Goal: Check status: Check status

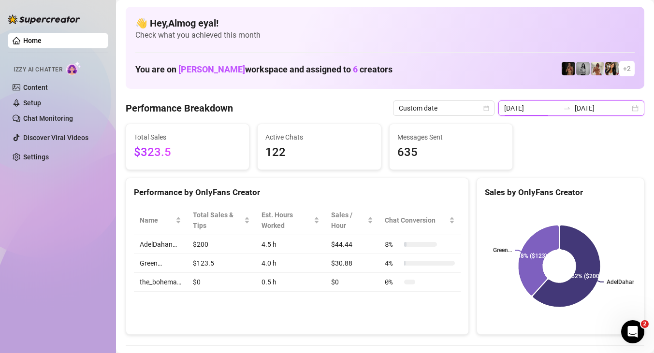
click at [542, 108] on input "[DATE]" at bounding box center [531, 108] width 55 height 11
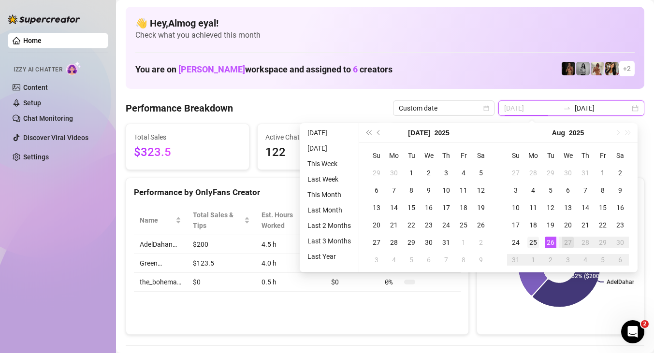
type input "2025-08-25"
drag, startPoint x: 535, startPoint y: 241, endPoint x: 541, endPoint y: 241, distance: 5.8
click at [535, 241] on div "25" at bounding box center [533, 243] width 12 height 12
type input "[DATE]"
click at [547, 243] on div "26" at bounding box center [551, 243] width 12 height 12
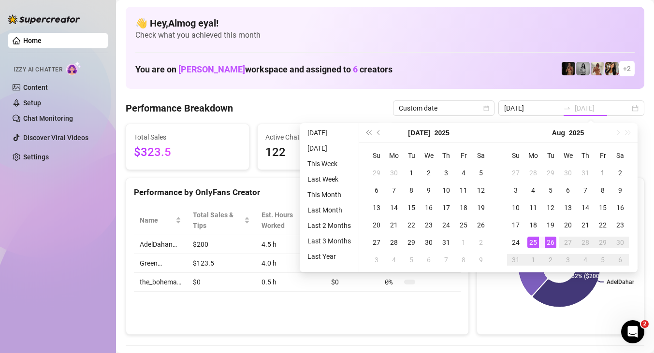
type input "2025-08-25"
type input "[DATE]"
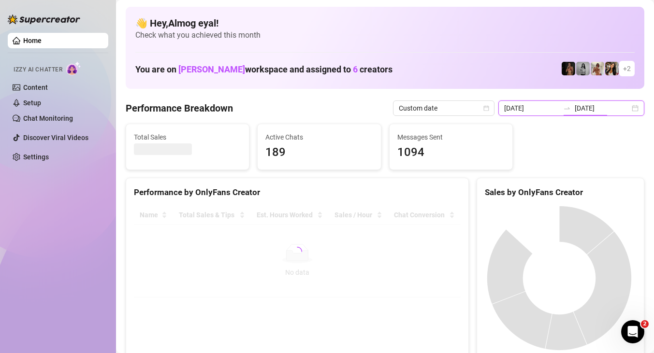
click at [538, 107] on input "2025-08-25" at bounding box center [531, 108] width 55 height 11
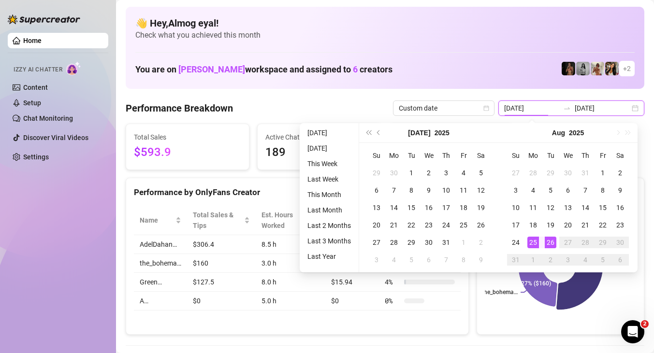
type input "[DATE]"
click at [551, 239] on div "26" at bounding box center [551, 243] width 12 height 12
click at [540, 321] on rect at bounding box center [559, 266] width 149 height 121
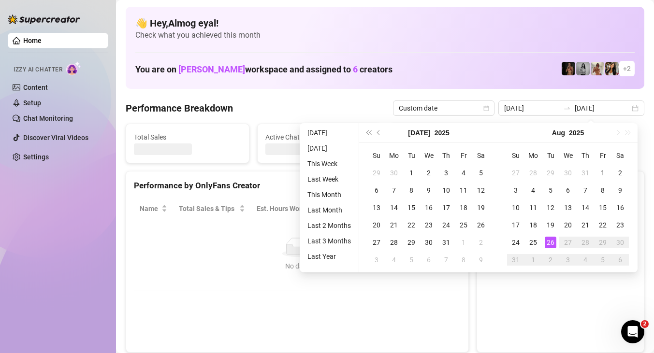
type input "[DATE]"
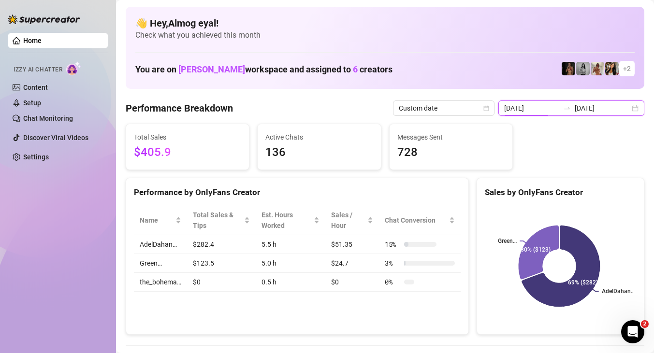
click at [559, 105] on input "[DATE]" at bounding box center [531, 108] width 55 height 11
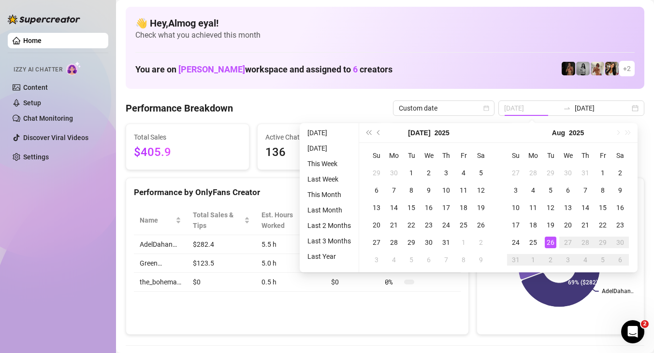
click at [549, 241] on div "26" at bounding box center [551, 243] width 12 height 12
click at [552, 241] on div "26" at bounding box center [551, 243] width 12 height 12
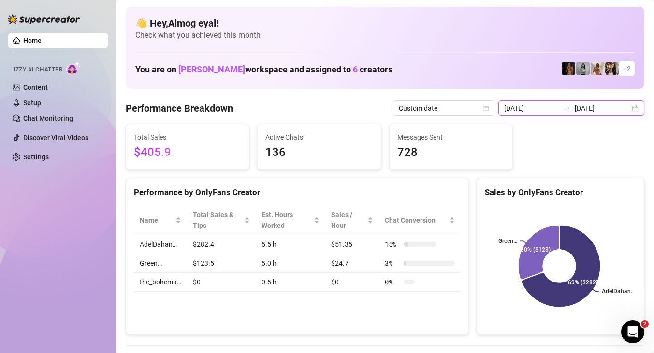
click at [556, 110] on input "[DATE]" at bounding box center [531, 108] width 55 height 11
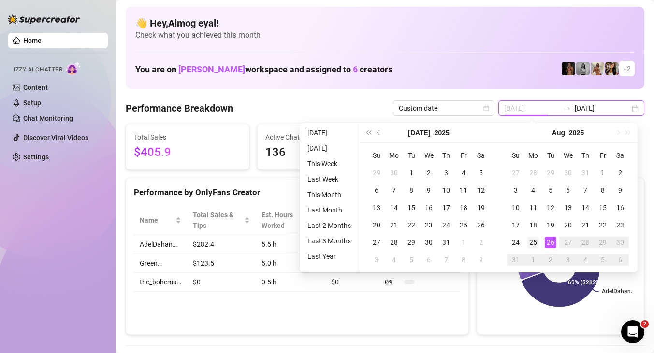
type input "2025-08-25"
click at [539, 239] on td "25" at bounding box center [533, 242] width 17 height 17
type input "2025-08-25"
click at [535, 241] on div "25" at bounding box center [533, 243] width 12 height 12
type input "2025-08-25"
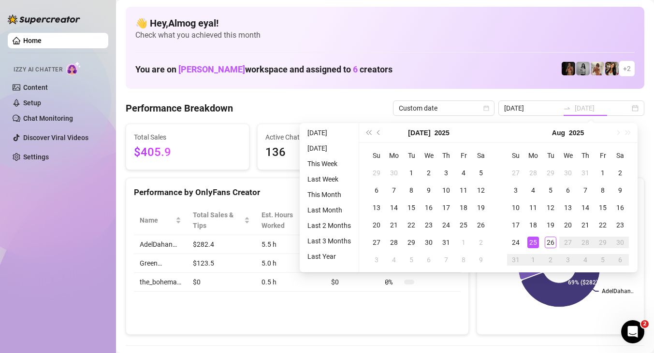
type input "2025-08-25"
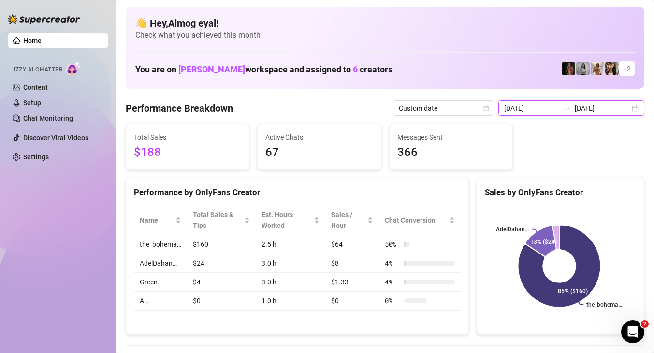
click at [531, 108] on input "2025-08-25" at bounding box center [531, 108] width 55 height 11
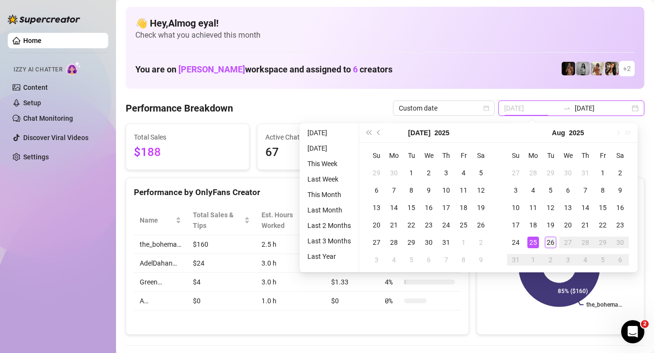
type input "[DATE]"
click at [544, 238] on td "26" at bounding box center [550, 242] width 17 height 17
click at [548, 243] on div "26" at bounding box center [551, 243] width 12 height 12
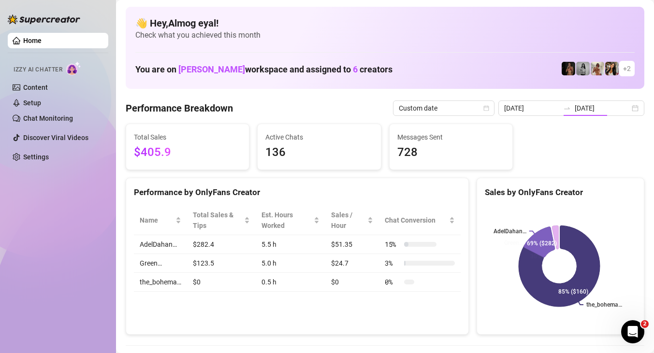
type input "[DATE]"
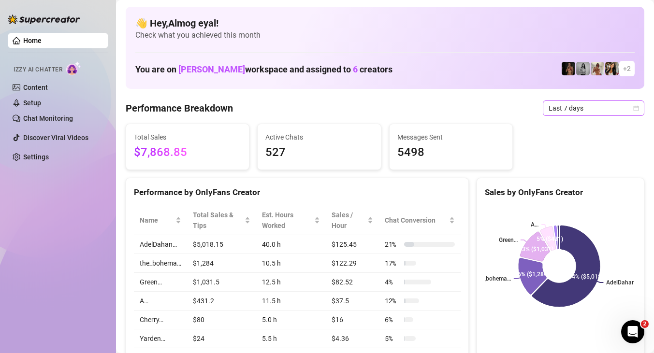
click at [597, 103] on span "Last 7 days" at bounding box center [594, 108] width 90 height 15
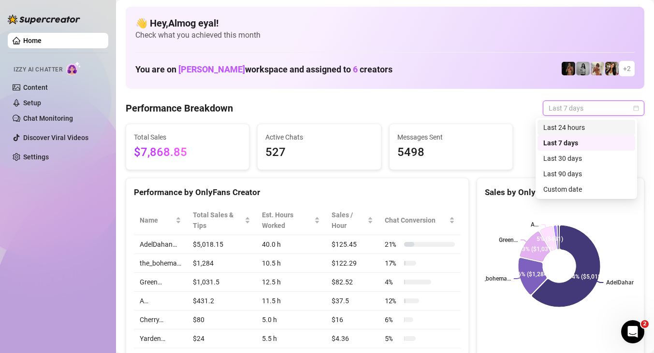
click at [581, 125] on div "Last 24 hours" at bounding box center [586, 127] width 86 height 11
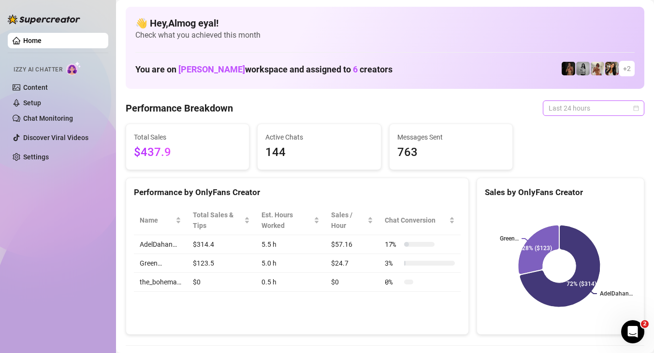
click at [553, 110] on span "Last 24 hours" at bounding box center [594, 108] width 90 height 15
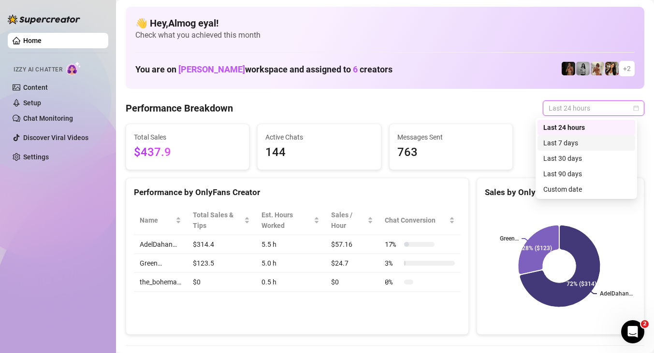
click at [564, 146] on div "Last 7 days" at bounding box center [586, 143] width 86 height 11
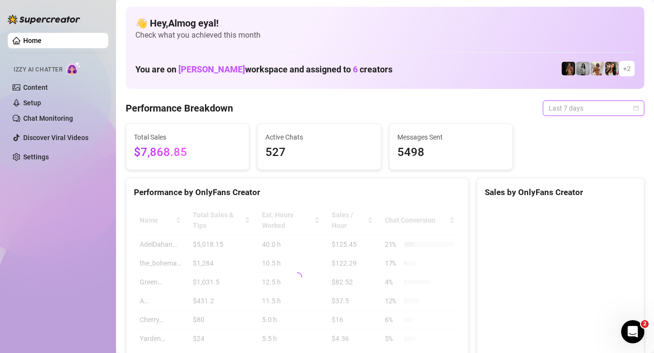
click at [565, 114] on span "Last 7 days" at bounding box center [594, 108] width 90 height 15
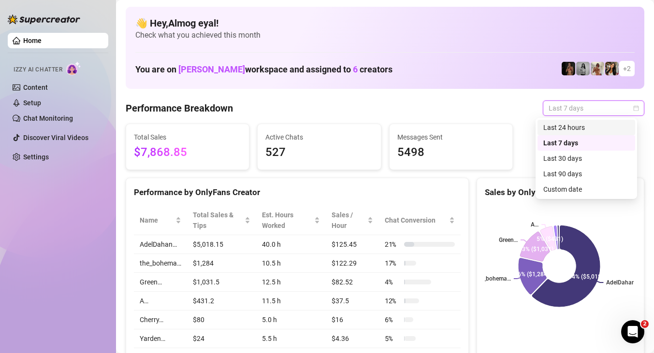
click at [581, 129] on div "Last 24 hours" at bounding box center [586, 127] width 86 height 11
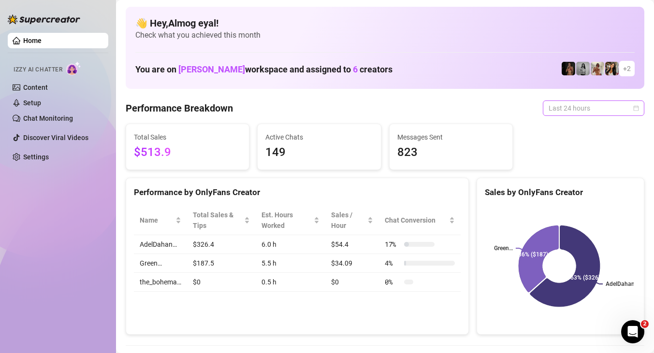
click at [584, 104] on span "Last 24 hours" at bounding box center [594, 108] width 90 height 15
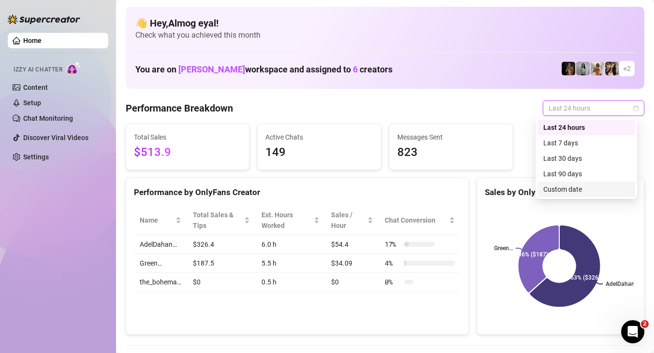
click at [578, 187] on div "Custom date" at bounding box center [586, 189] width 86 height 11
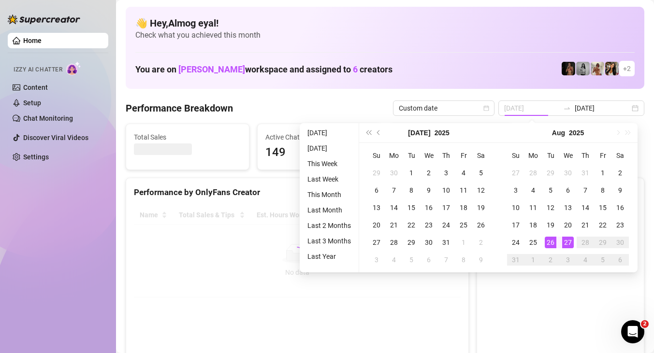
click at [556, 242] on div "26" at bounding box center [551, 243] width 12 height 12
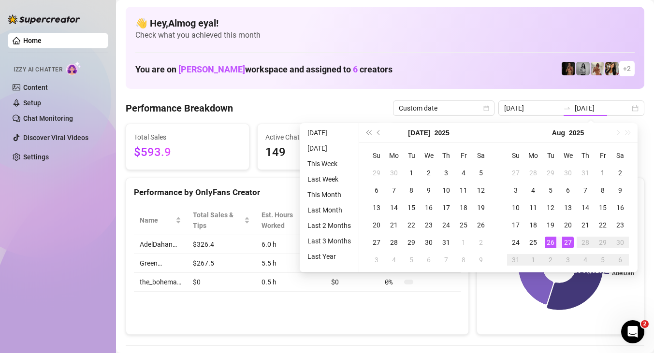
click at [553, 287] on icon at bounding box center [575, 266] width 56 height 87
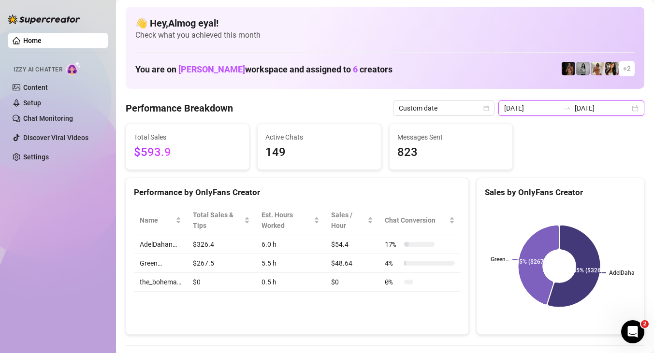
click at [543, 106] on input "[DATE]" at bounding box center [531, 108] width 55 height 11
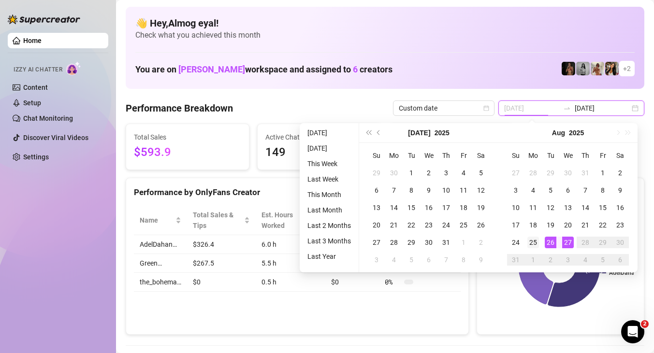
type input "2025-08-25"
click at [538, 242] on div "25" at bounding box center [533, 243] width 12 height 12
type input "[DATE]"
click at [553, 107] on input "2025-08-25" at bounding box center [531, 108] width 55 height 11
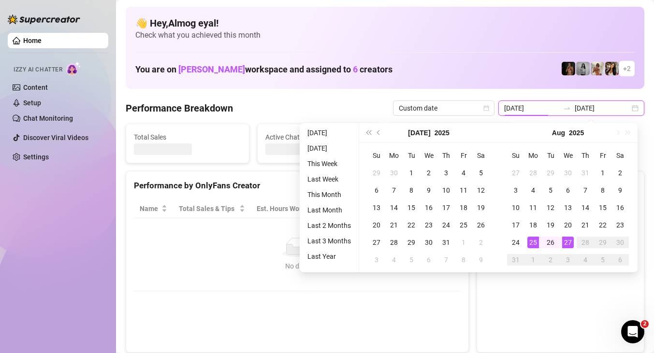
type input "2025-08-25"
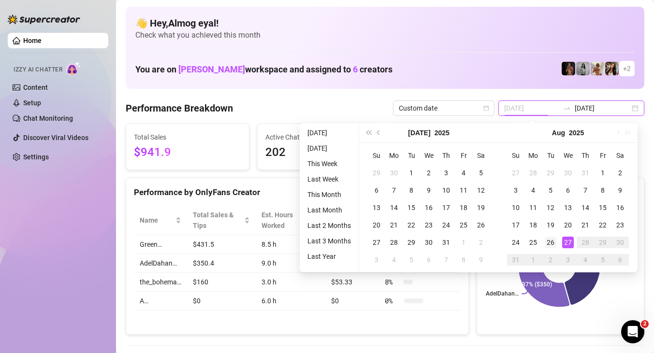
type input "[DATE]"
click at [552, 242] on div "26" at bounding box center [551, 243] width 12 height 12
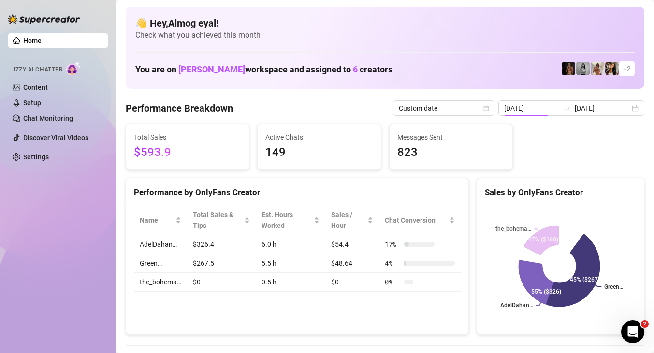
type input "[DATE]"
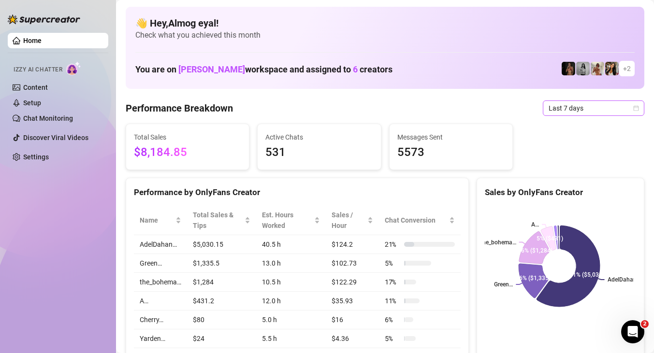
click at [608, 114] on span "Last 7 days" at bounding box center [594, 108] width 90 height 15
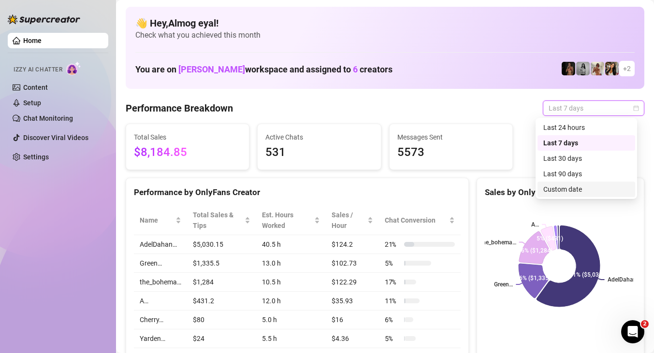
click at [587, 189] on div "Custom date" at bounding box center [586, 189] width 86 height 11
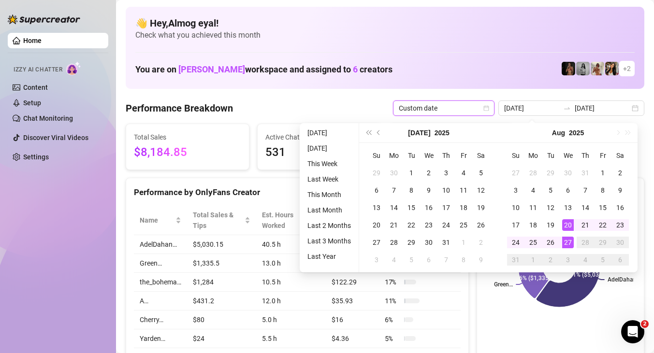
type input "[DATE]"
click at [570, 242] on div "27" at bounding box center [568, 243] width 12 height 12
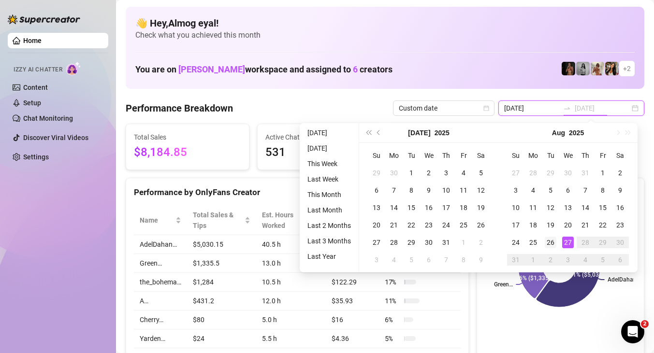
type input "[DATE]"
click at [554, 244] on div "26" at bounding box center [551, 243] width 12 height 12
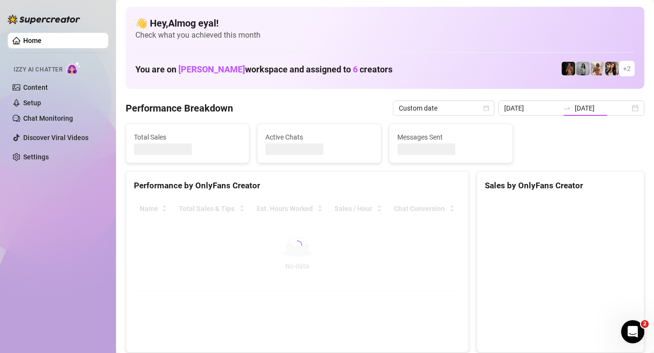
type input "[DATE]"
